Goal: Task Accomplishment & Management: Manage account settings

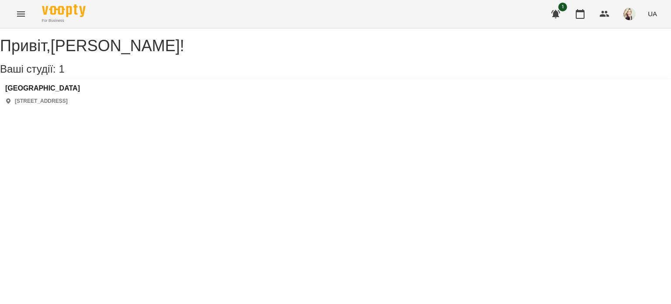
click at [22, 17] on icon "Menu" at bounding box center [21, 14] width 10 height 10
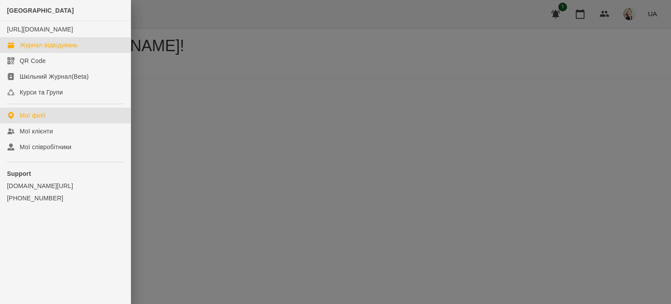
click at [30, 49] on div "Журнал відвідувань" at bounding box center [49, 45] width 58 height 9
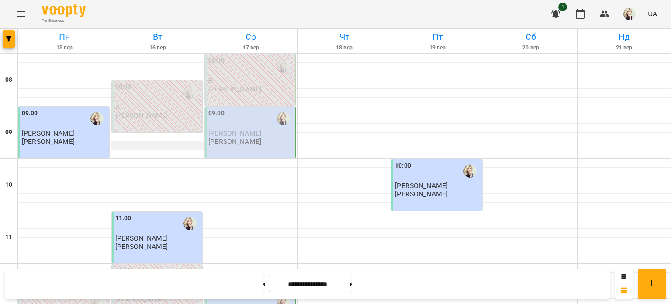
scroll to position [437, 0]
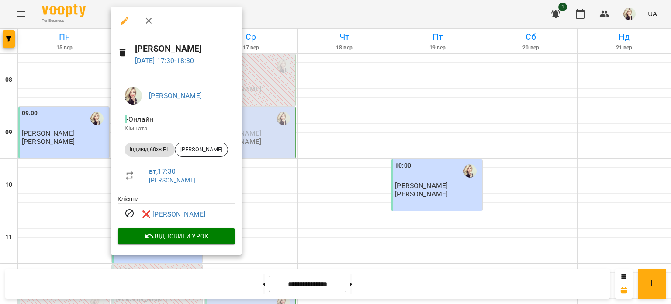
click at [150, 22] on icon "button" at bounding box center [148, 21] width 6 height 6
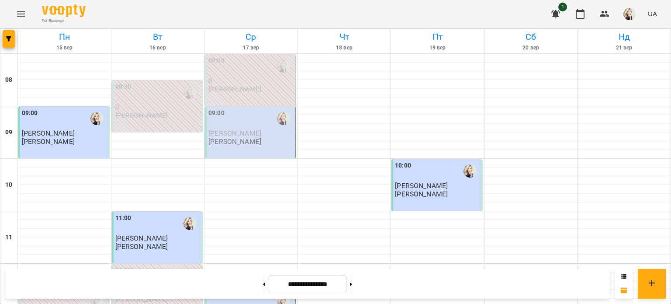
scroll to position [175, 0]
click at [352, 287] on button at bounding box center [351, 283] width 2 height 19
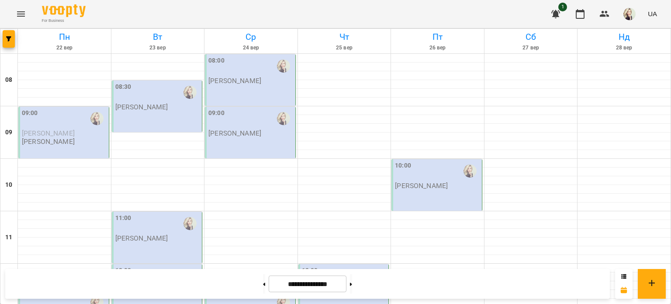
scroll to position [0, 0]
click at [263, 284] on button at bounding box center [264, 283] width 2 height 19
type input "**********"
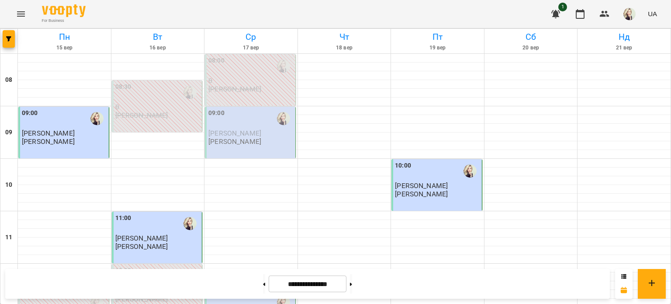
click at [162, 243] on p "[PERSON_NAME]" at bounding box center [141, 245] width 53 height 7
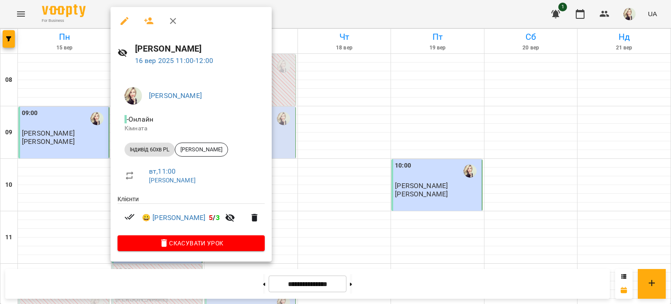
click at [124, 24] on icon "button" at bounding box center [124, 21] width 10 height 10
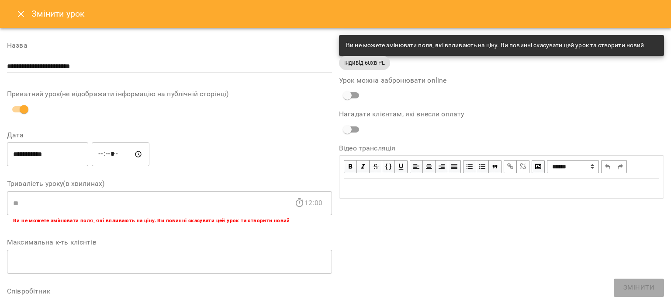
scroll to position [232, 0]
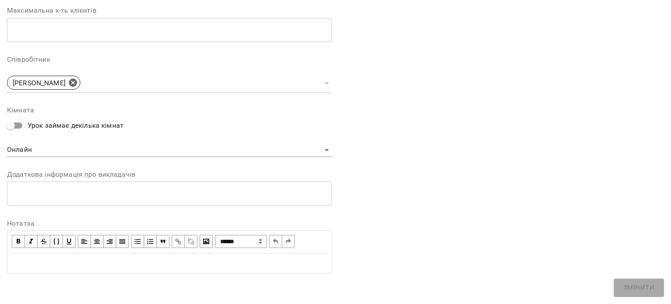
click at [197, 258] on div "Edit text" at bounding box center [169, 263] width 315 height 10
click at [319, 261] on div "Edit text" at bounding box center [169, 263] width 315 height 10
click at [645, 290] on span "Змінити" at bounding box center [638, 287] width 31 height 11
